Goal: Information Seeking & Learning: Learn about a topic

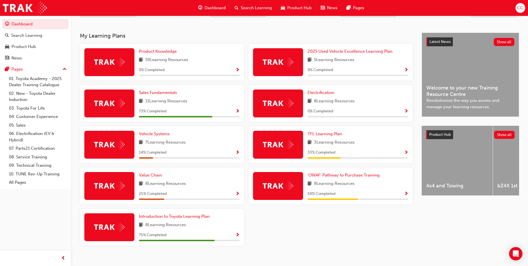
scroll to position [111, 0]
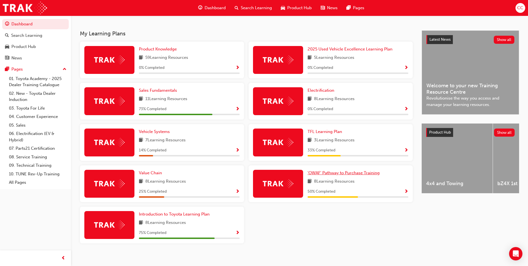
click at [345, 174] on span "'OWAF' Pathway to Purchase Training" at bounding box center [344, 172] width 72 height 5
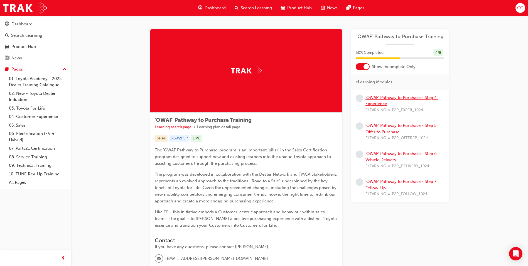
click at [394, 99] on link "'OWAF' Pathway to Purchase - Step 4: Experience" at bounding box center [401, 100] width 72 height 11
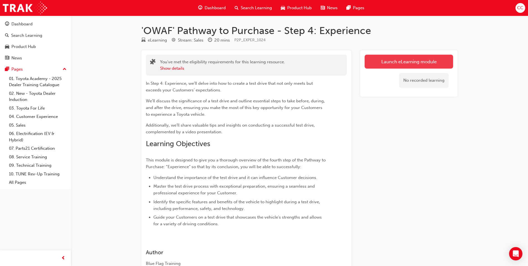
click at [393, 62] on link "Launch eLearning module" at bounding box center [409, 62] width 89 height 14
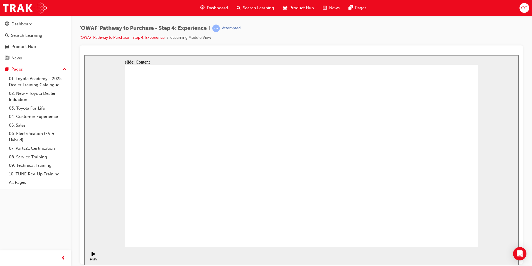
drag, startPoint x: 136, startPoint y: 122, endPoint x: 143, endPoint y: 122, distance: 7.2
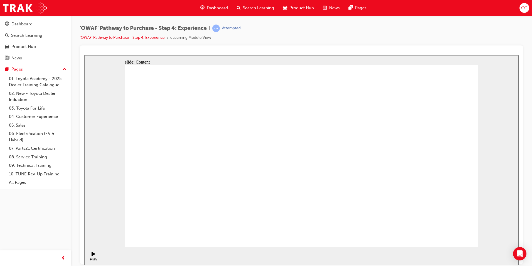
click at [92, 256] on div "Pause (Ctrl+Alt+P)" at bounding box center [93, 260] width 9 height 8
click at [92, 255] on icon "Play (Ctrl+Alt+P)" at bounding box center [94, 253] width 4 height 4
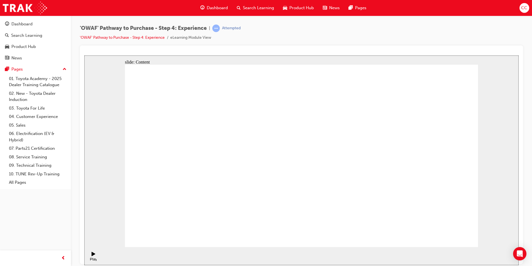
drag, startPoint x: 309, startPoint y: 179, endPoint x: 325, endPoint y: 180, distance: 16.2
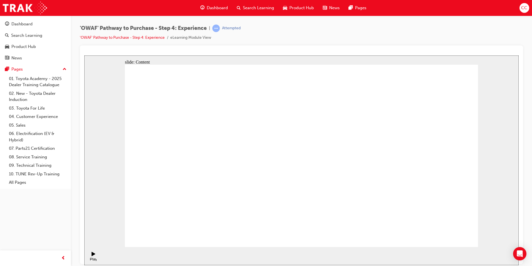
click at [92, 255] on icon "Pause (Ctrl+Alt+P)" at bounding box center [93, 253] width 3 height 4
click at [91, 256] on div "Play (Ctrl+Alt+P)" at bounding box center [93, 260] width 9 height 8
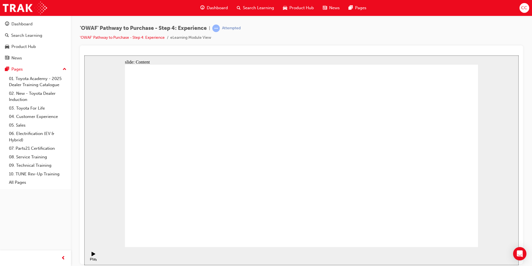
drag, startPoint x: 227, startPoint y: 150, endPoint x: 228, endPoint y: 153, distance: 3.4
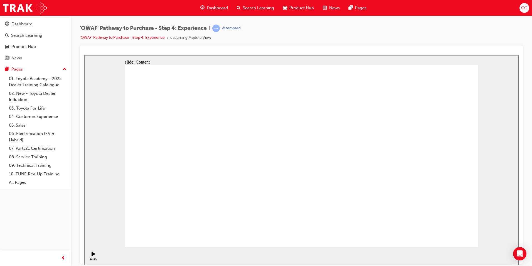
drag, startPoint x: 215, startPoint y: 190, endPoint x: 216, endPoint y: 195, distance: 4.5
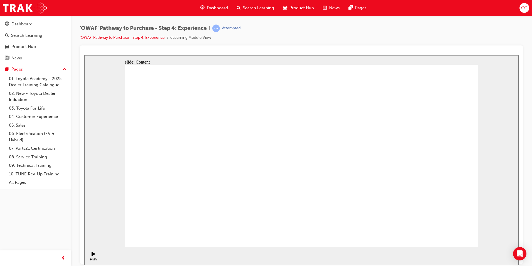
click at [92, 255] on icon "Play (Ctrl+Alt+P)" at bounding box center [94, 253] width 4 height 4
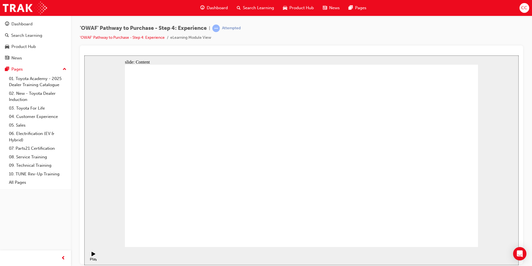
click at [92, 255] on icon "Pause (Ctrl+Alt+P)" at bounding box center [93, 253] width 3 height 4
click at [91, 256] on div "Play (Ctrl+Alt+P)" at bounding box center [93, 260] width 9 height 8
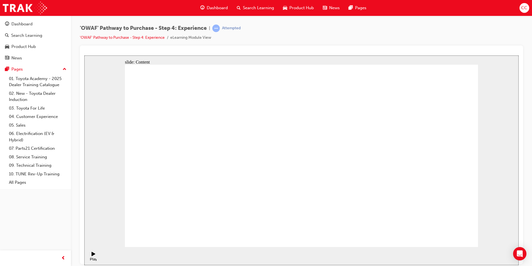
click at [90, 255] on div "Pause (Ctrl+Alt+P)" at bounding box center [93, 255] width 9 height 9
click at [89, 255] on div "Play (Ctrl+Alt+P)" at bounding box center [93, 255] width 9 height 9
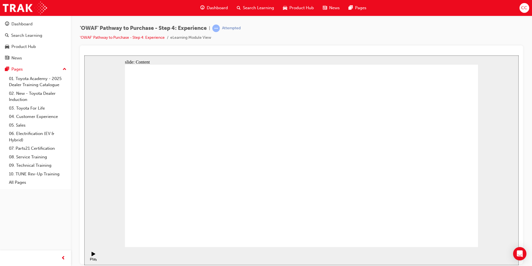
drag, startPoint x: 427, startPoint y: 92, endPoint x: 430, endPoint y: 95, distance: 4.9
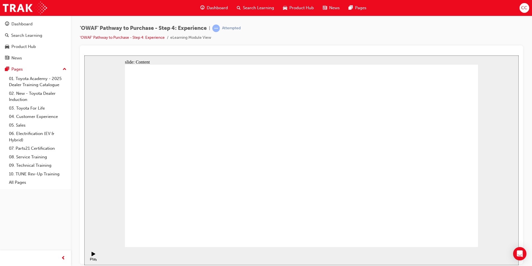
drag, startPoint x: 434, startPoint y: 230, endPoint x: 437, endPoint y: 231, distance: 4.1
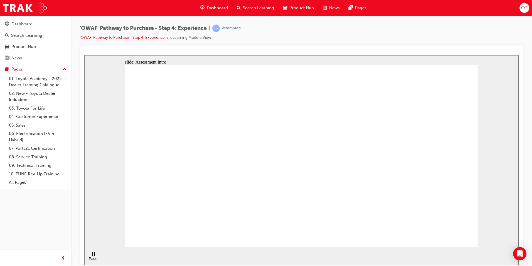
checkbox input "true"
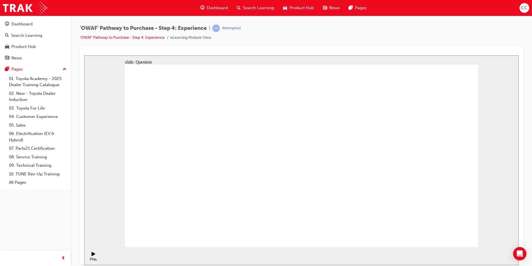
checkbox input "true"
drag, startPoint x: 411, startPoint y: 157, endPoint x: 197, endPoint y: 153, distance: 214.3
drag, startPoint x: 416, startPoint y: 158, endPoint x: 197, endPoint y: 149, distance: 218.4
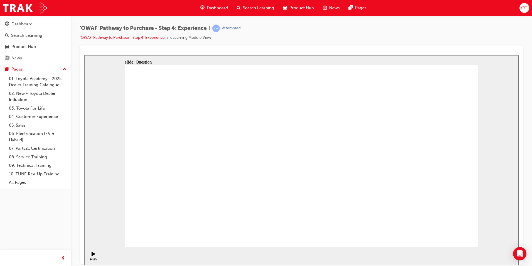
drag, startPoint x: 410, startPoint y: 158, endPoint x: 196, endPoint y: 147, distance: 214.6
drag, startPoint x: 436, startPoint y: 160, endPoint x: 227, endPoint y: 149, distance: 209.6
drag, startPoint x: 409, startPoint y: 149, endPoint x: 314, endPoint y: 153, distance: 94.1
drag, startPoint x: 408, startPoint y: 153, endPoint x: 323, endPoint y: 153, distance: 84.9
drag, startPoint x: 404, startPoint y: 152, endPoint x: 189, endPoint y: 137, distance: 215.3
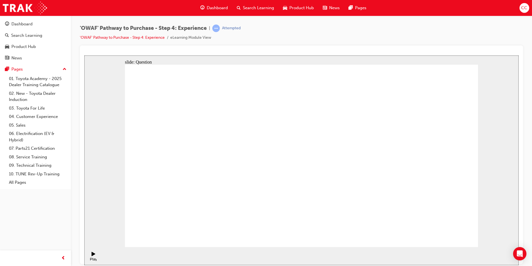
drag, startPoint x: 396, startPoint y: 149, endPoint x: 319, endPoint y: 153, distance: 77.4
drag, startPoint x: 413, startPoint y: 157, endPoint x: 189, endPoint y: 158, distance: 224.0
drag, startPoint x: 402, startPoint y: 163, endPoint x: 186, endPoint y: 154, distance: 216.4
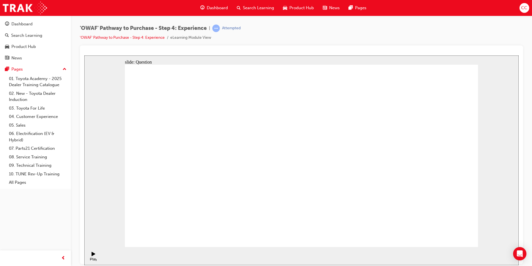
drag, startPoint x: 408, startPoint y: 156, endPoint x: 301, endPoint y: 148, distance: 107.1
drag, startPoint x: 430, startPoint y: 166, endPoint x: 215, endPoint y: 160, distance: 214.9
drag, startPoint x: 413, startPoint y: 161, endPoint x: 313, endPoint y: 160, distance: 99.9
drag, startPoint x: 409, startPoint y: 161, endPoint x: 187, endPoint y: 155, distance: 221.9
drag, startPoint x: 406, startPoint y: 163, endPoint x: 196, endPoint y: 155, distance: 209.7
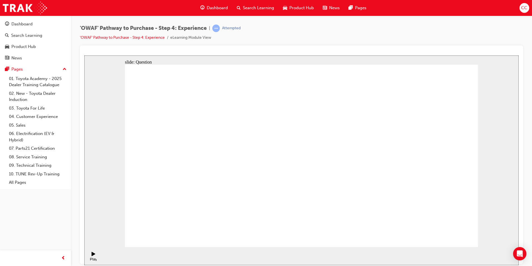
drag, startPoint x: 397, startPoint y: 161, endPoint x: 300, endPoint y: 161, distance: 96.9
drag, startPoint x: 335, startPoint y: 207, endPoint x: 340, endPoint y: 209, distance: 5.4
drag, startPoint x: 412, startPoint y: 211, endPoint x: 335, endPoint y: 162, distance: 90.7
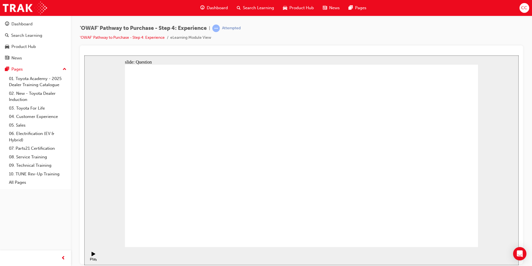
drag, startPoint x: 449, startPoint y: 199, endPoint x: 404, endPoint y: 150, distance: 67.0
drag, startPoint x: 299, startPoint y: 202, endPoint x: 378, endPoint y: 155, distance: 92.0
drag, startPoint x: 343, startPoint y: 204, endPoint x: 305, endPoint y: 152, distance: 64.6
drag, startPoint x: 375, startPoint y: 200, endPoint x: 453, endPoint y: 156, distance: 89.8
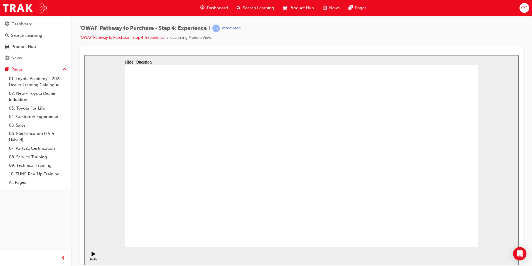
drag, startPoint x: 312, startPoint y: 194, endPoint x: 399, endPoint y: 137, distance: 104.1
drag, startPoint x: 235, startPoint y: 212, endPoint x: 287, endPoint y: 132, distance: 95.6
drag, startPoint x: 355, startPoint y: 211, endPoint x: 375, endPoint y: 151, distance: 62.9
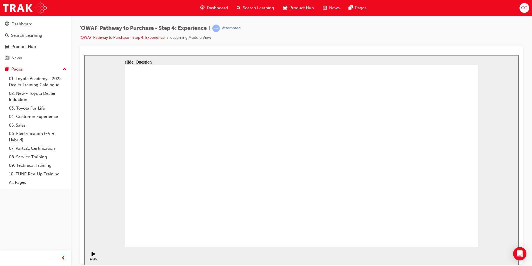
radio input "true"
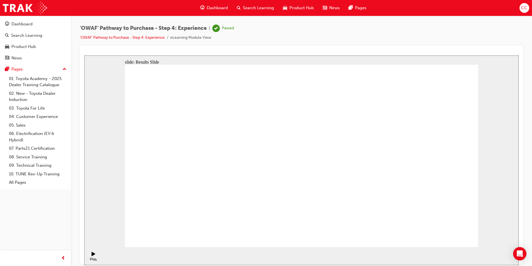
click at [219, 6] on span "Dashboard" at bounding box center [217, 8] width 21 height 6
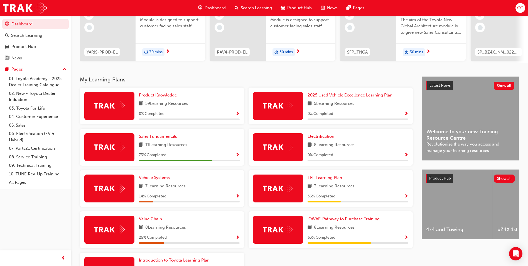
scroll to position [56, 0]
